Goal: Check status

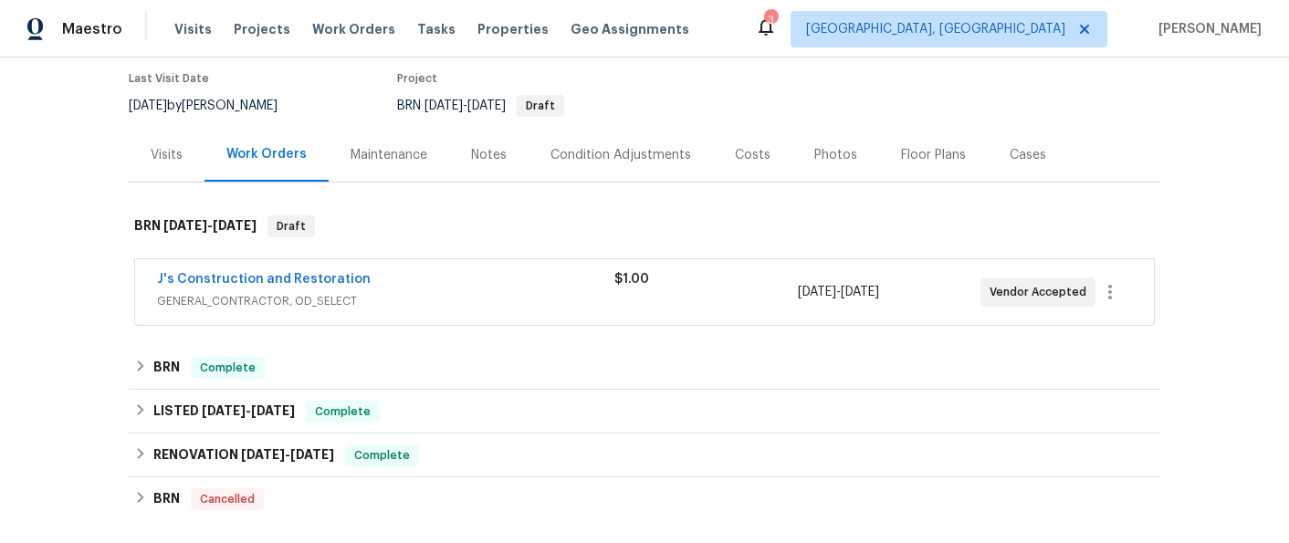
scroll to position [156, 0]
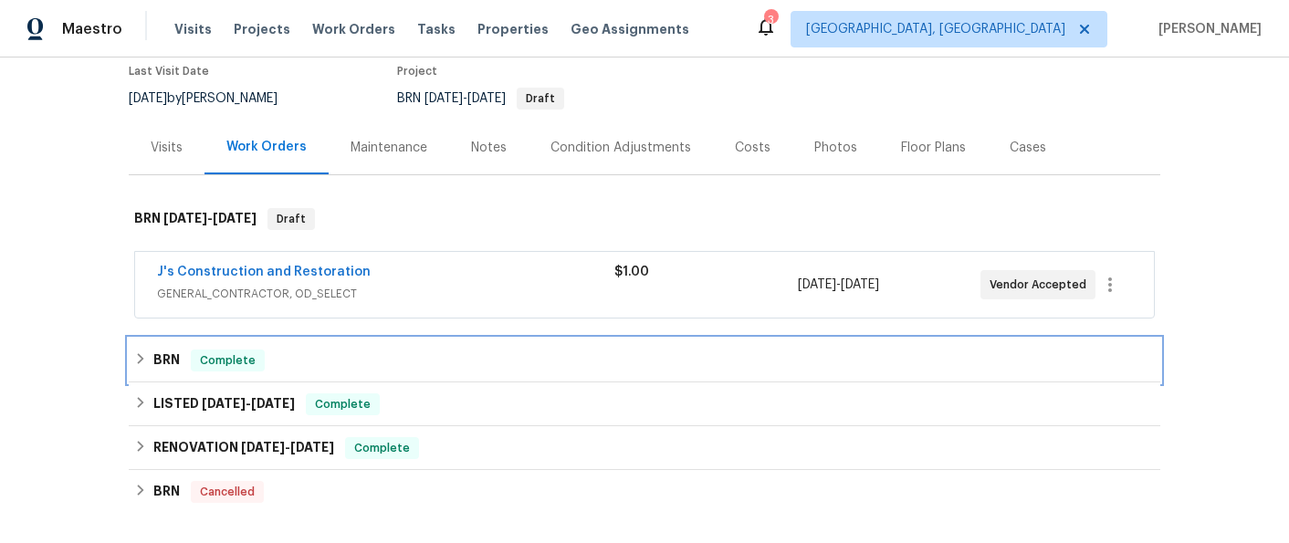
click at [166, 360] on h6 "BRN" at bounding box center [166, 361] width 26 height 22
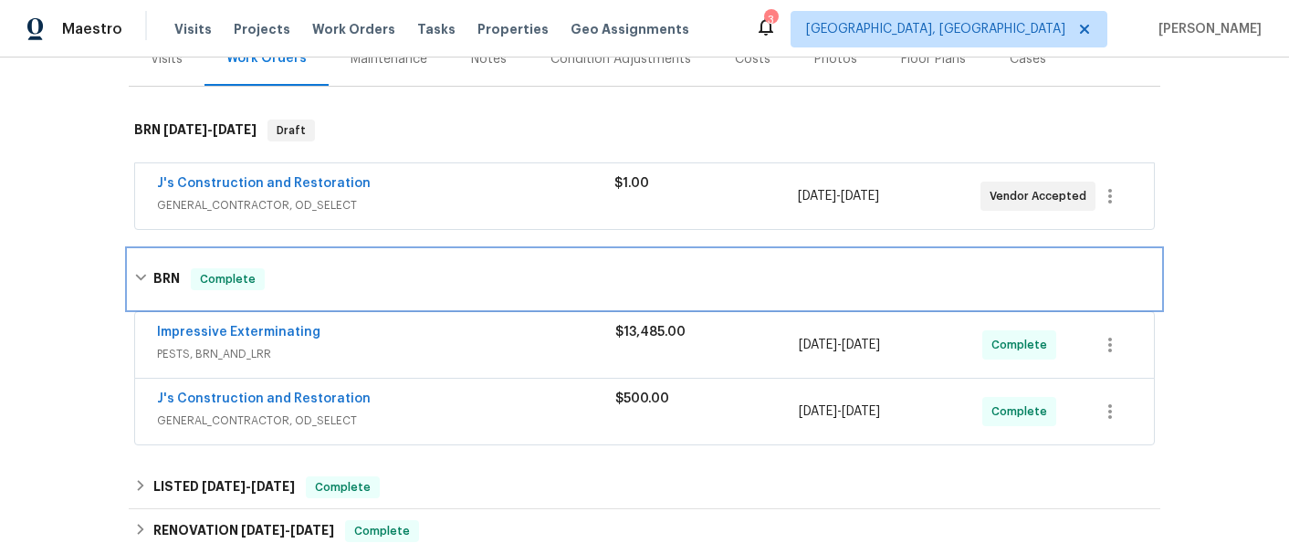
scroll to position [248, 0]
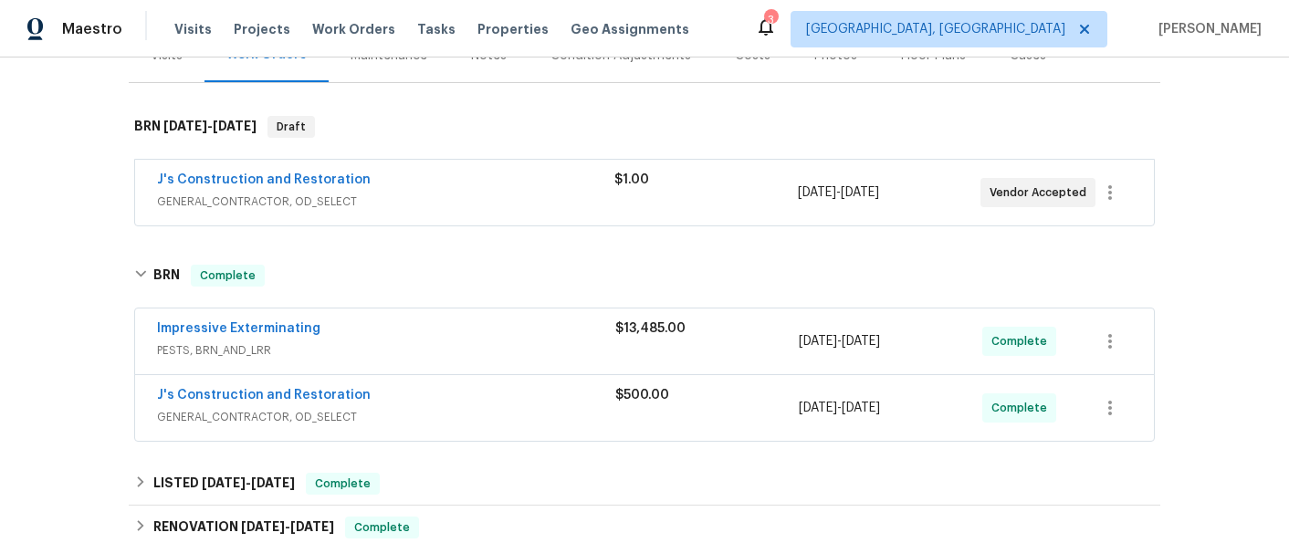
click at [248, 319] on span "Impressive Exterminating" at bounding box center [238, 328] width 163 height 18
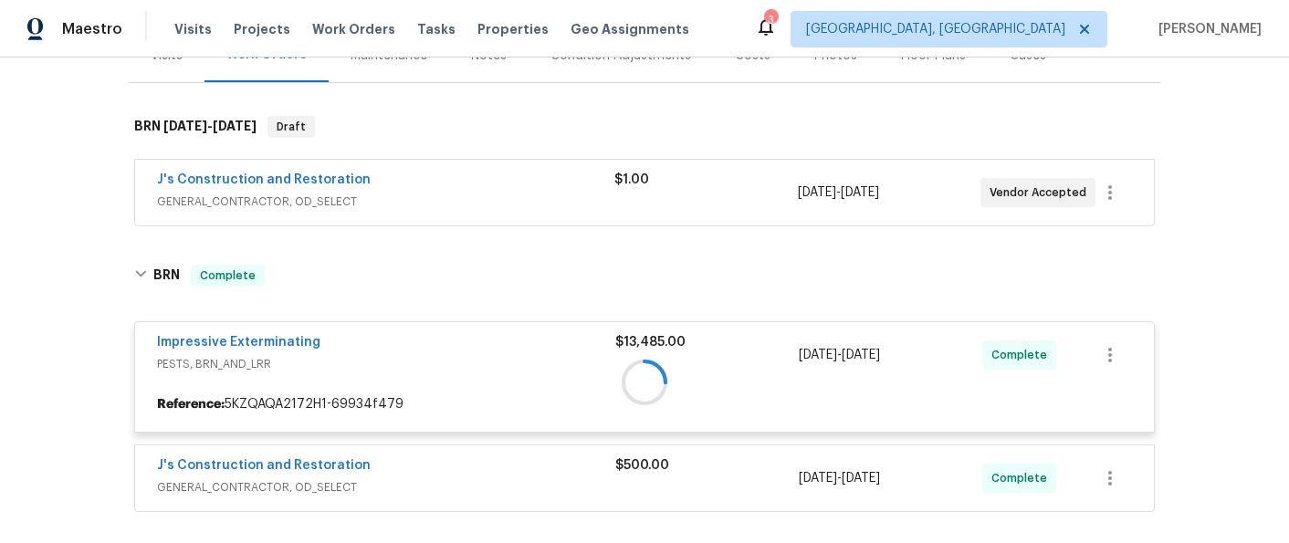
click at [253, 340] on div at bounding box center [644, 381] width 1031 height 271
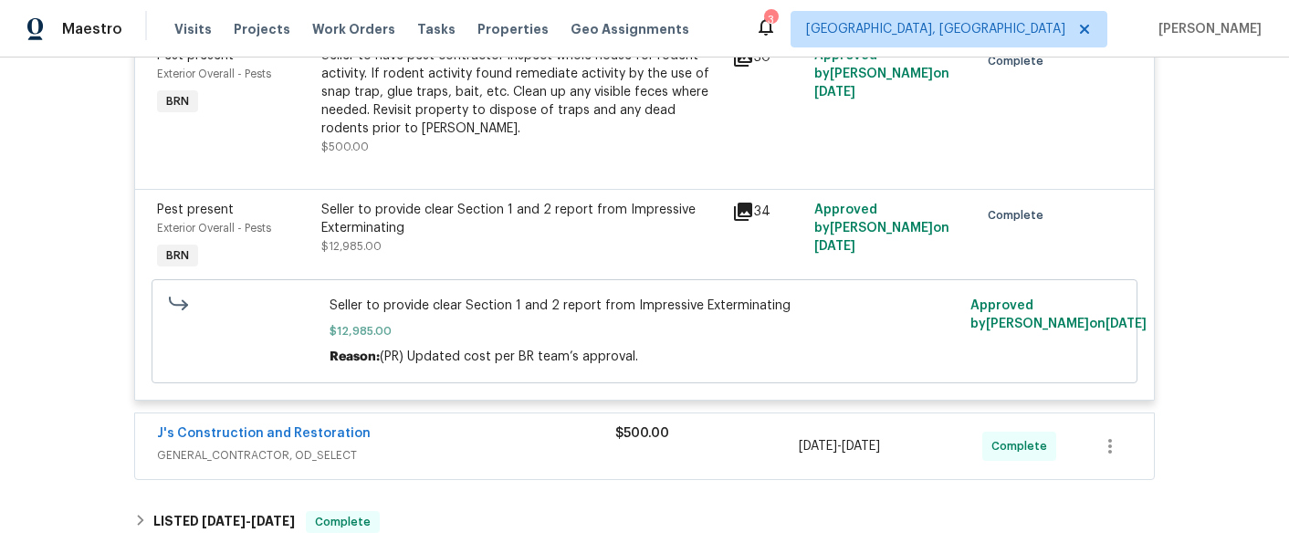
scroll to position [636, 0]
click at [746, 211] on icon at bounding box center [743, 210] width 22 height 22
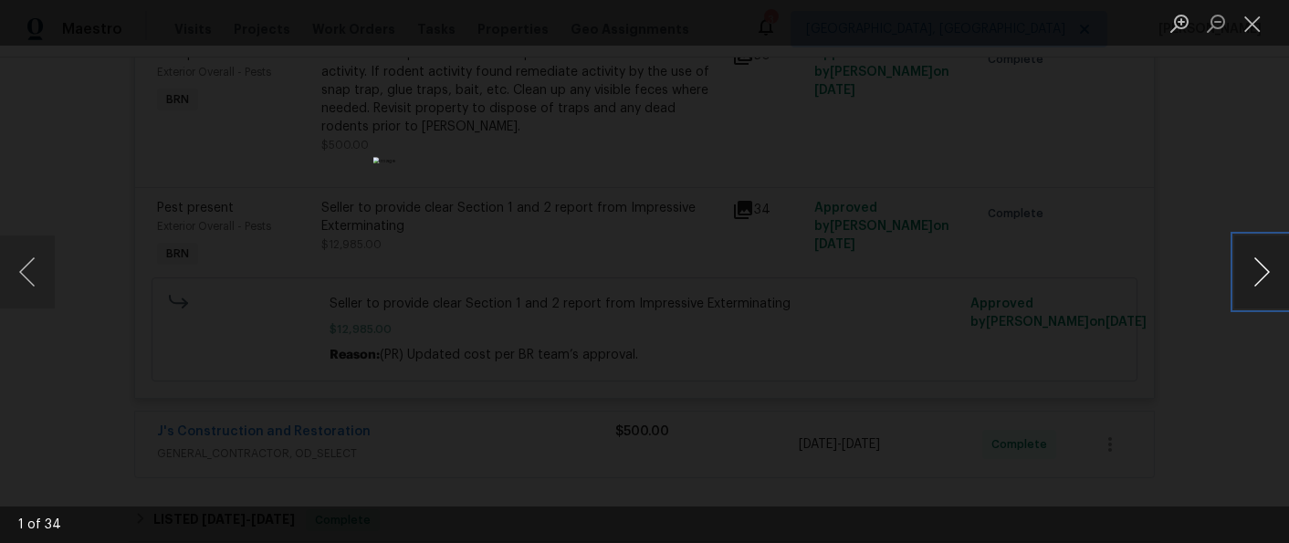
click at [1258, 273] on button "Next image" at bounding box center [1261, 271] width 55 height 73
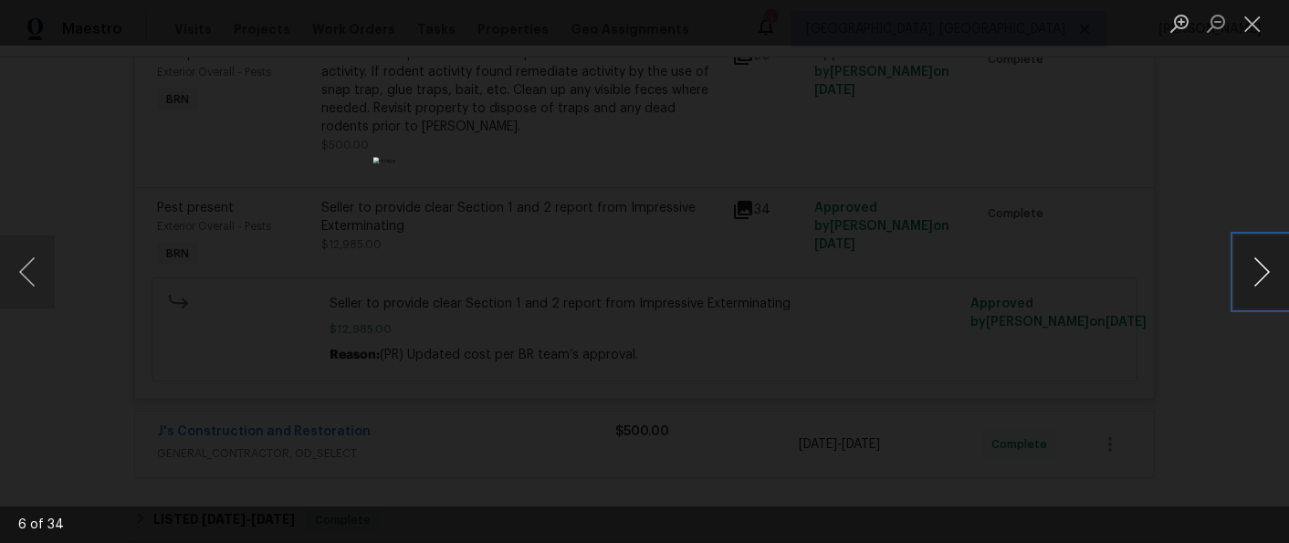
click at [1258, 273] on button "Next image" at bounding box center [1261, 271] width 55 height 73
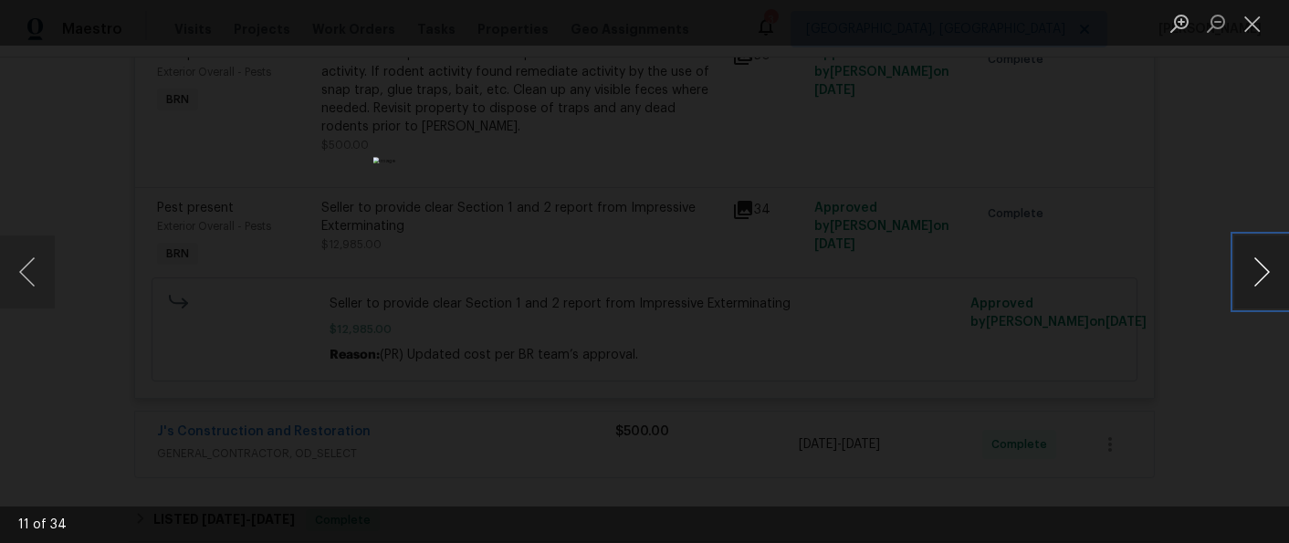
click at [1258, 273] on button "Next image" at bounding box center [1261, 271] width 55 height 73
click at [1258, 272] on button "Next image" at bounding box center [1261, 271] width 55 height 73
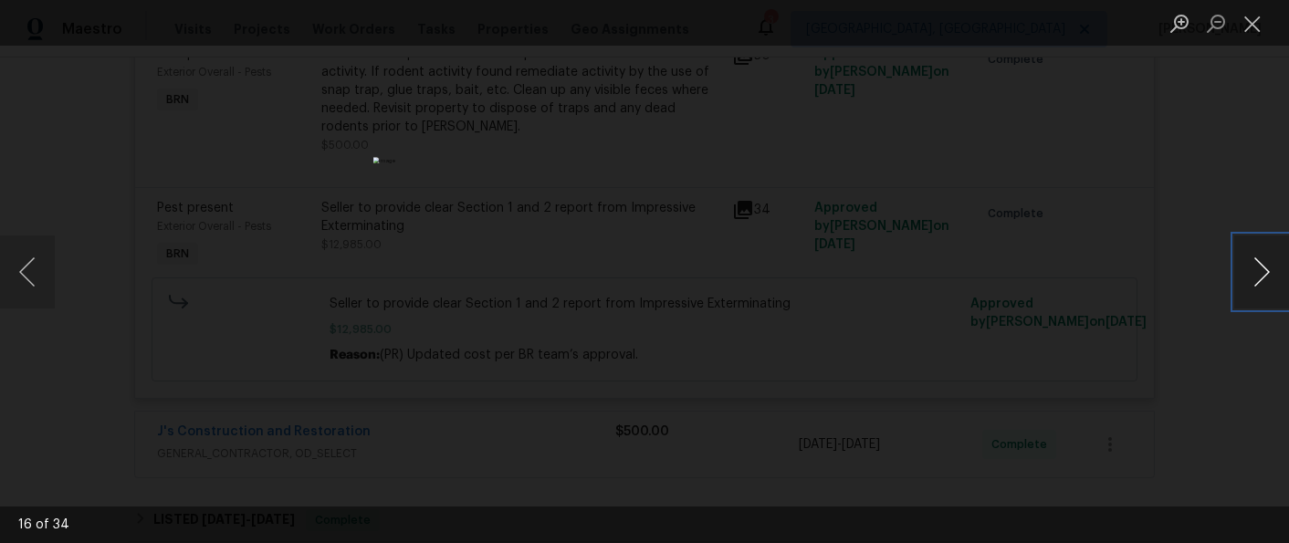
click at [1258, 272] on button "Next image" at bounding box center [1261, 271] width 55 height 73
click at [1258, 271] on button "Next image" at bounding box center [1261, 271] width 55 height 73
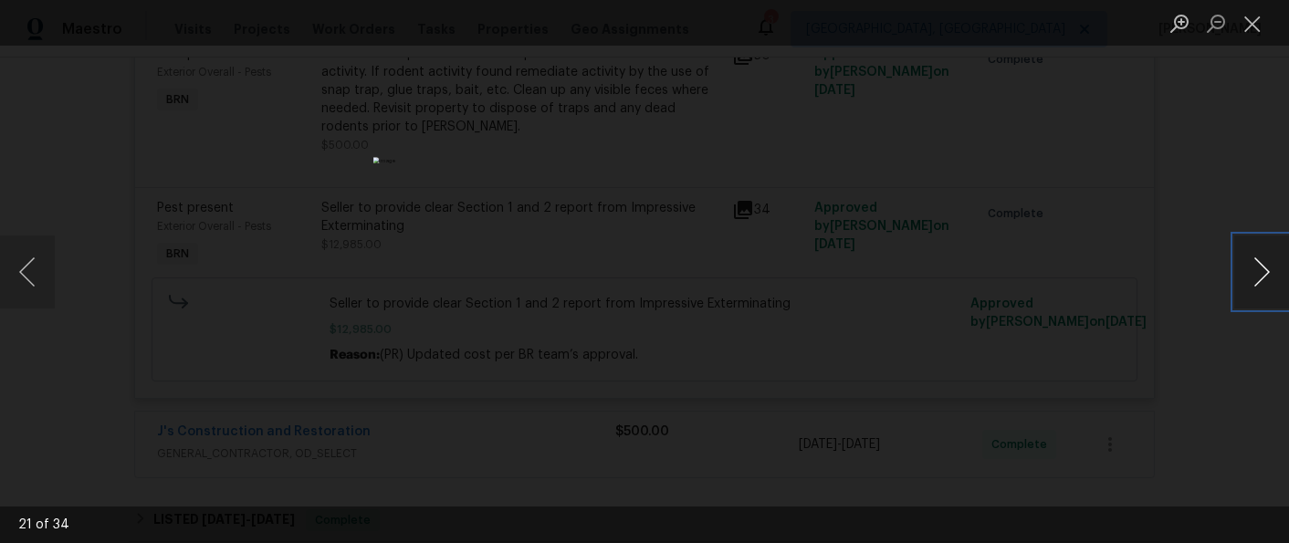
click at [1258, 271] on button "Next image" at bounding box center [1261, 271] width 55 height 73
